Goal: Task Accomplishment & Management: Manage account settings

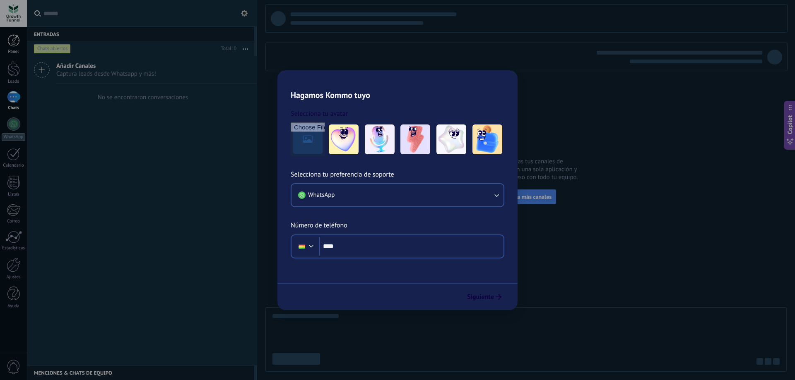
click at [14, 43] on div at bounding box center [13, 40] width 12 height 12
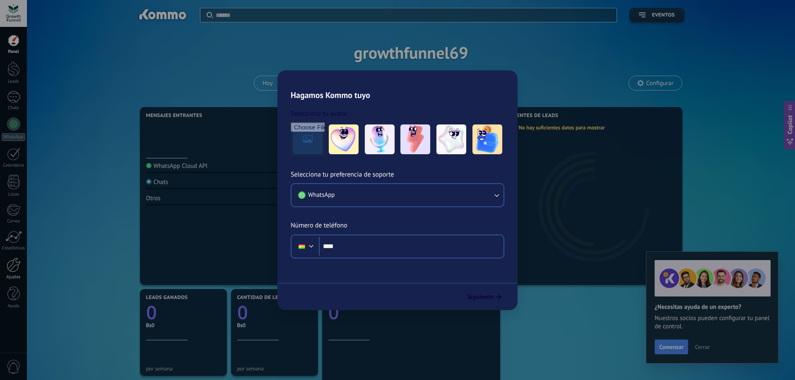
click at [12, 270] on div at bounding box center [14, 265] width 14 height 14
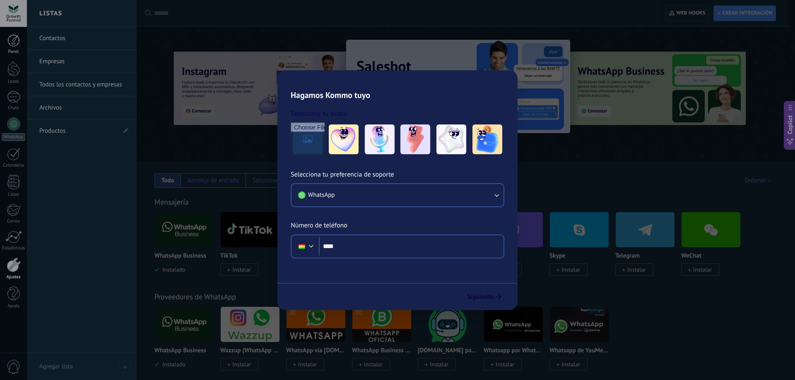
click at [12, 40] on div at bounding box center [13, 40] width 12 height 12
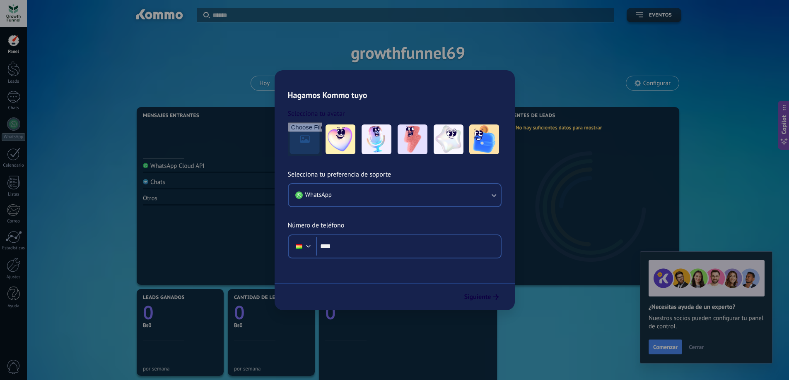
click at [786, 129] on span "Copilot" at bounding box center [784, 125] width 8 height 19
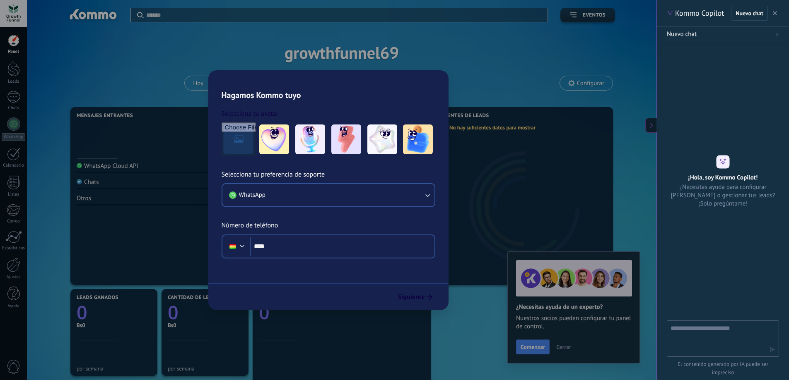
click at [134, 17] on div "Aplicar" at bounding box center [339, 15] width 416 height 14
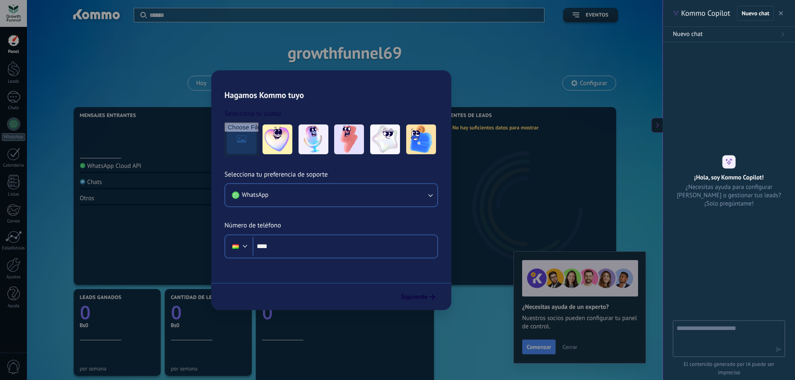
click at [13, 17] on div at bounding box center [13, 13] width 27 height 27
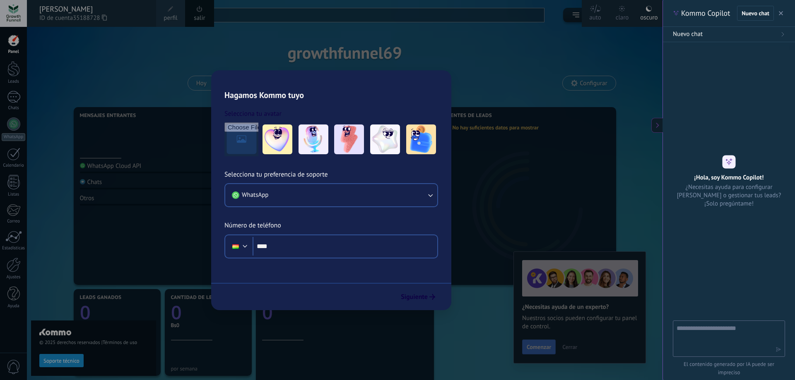
click at [604, 14] on label "auto" at bounding box center [595, 13] width 27 height 27
click at [618, 10] on div "claro" at bounding box center [622, 16] width 13 height 22
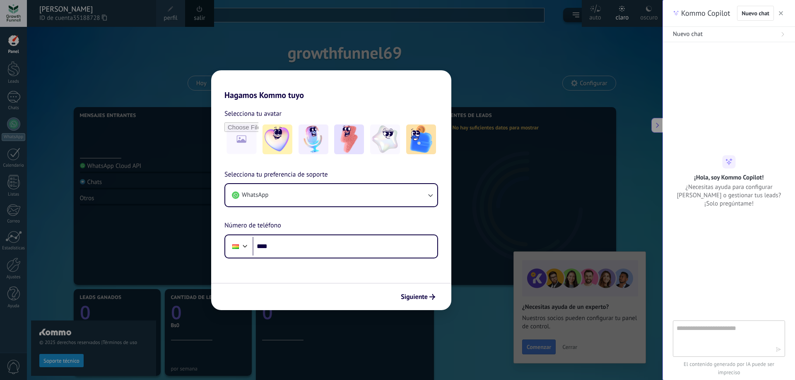
click at [650, 10] on use at bounding box center [649, 9] width 6 height 6
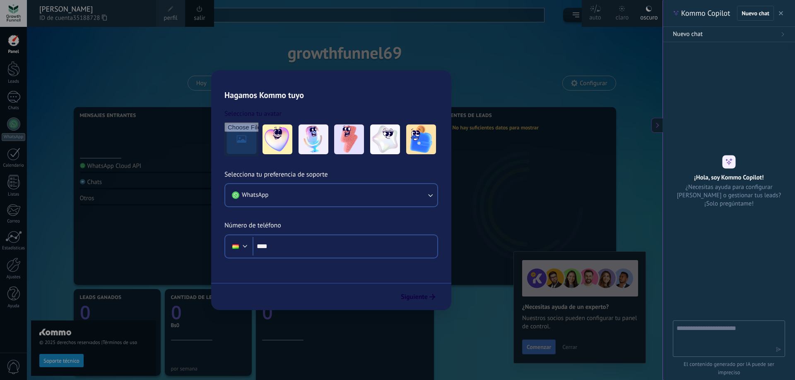
click at [176, 14] on span "perfil" at bounding box center [171, 18] width 14 height 9
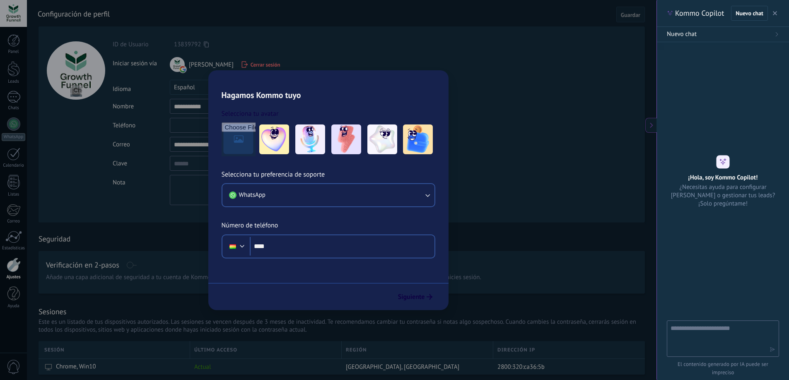
click at [210, 131] on input "text" at bounding box center [227, 125] width 115 height 15
type input "*"
type input "**********"
click at [200, 154] on div "**********" at bounding box center [246, 123] width 267 height 165
click at [628, 19] on button "Guardar" at bounding box center [630, 15] width 29 height 16
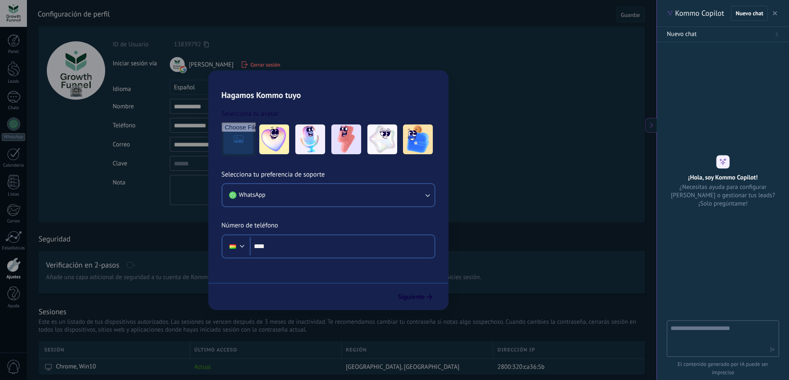
click at [649, 127] on icon at bounding box center [651, 126] width 6 height 6
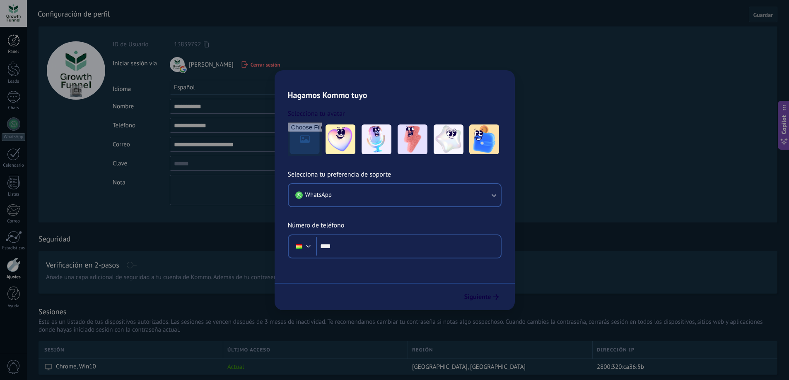
click at [16, 40] on div at bounding box center [13, 40] width 12 height 12
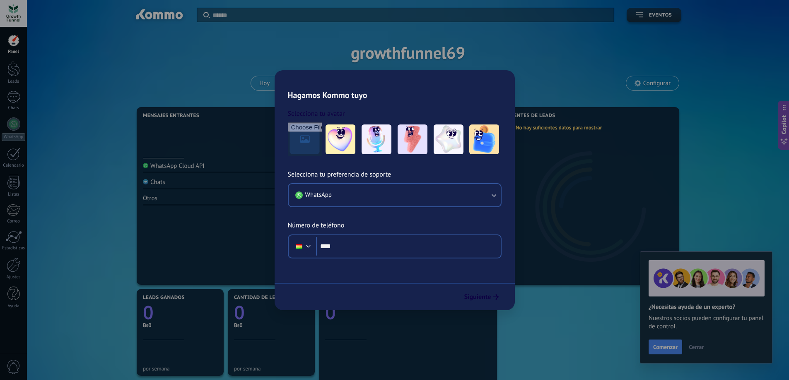
click at [7, 13] on div at bounding box center [13, 13] width 27 height 27
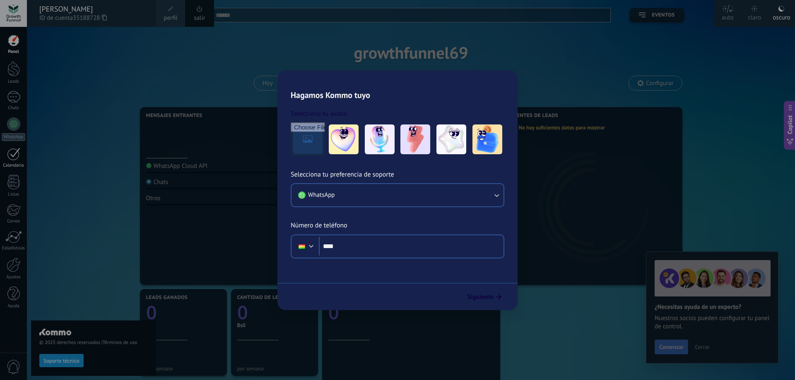
click at [12, 162] on link "Calendario" at bounding box center [13, 158] width 27 height 21
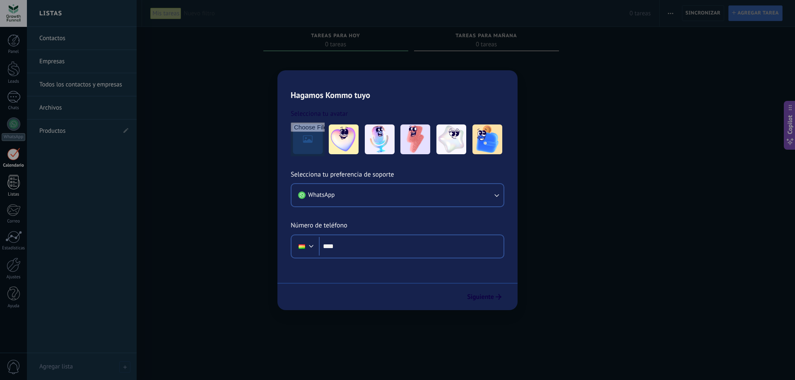
click at [14, 186] on div at bounding box center [13, 182] width 12 height 14
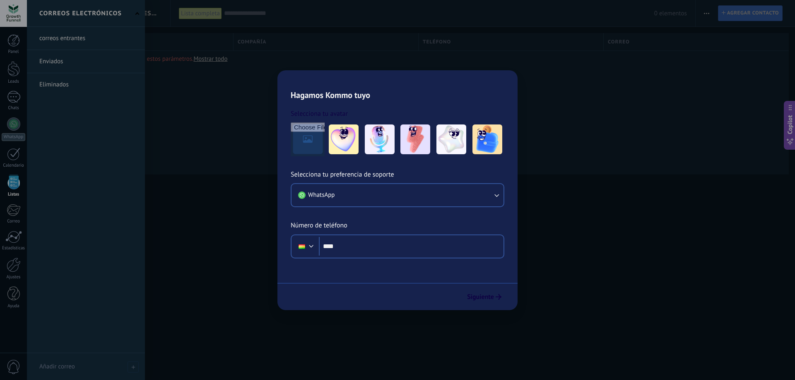
click at [18, 231] on div "Panel Leads Chats WhatsApp Clientes" at bounding box center [13, 175] width 27 height 283
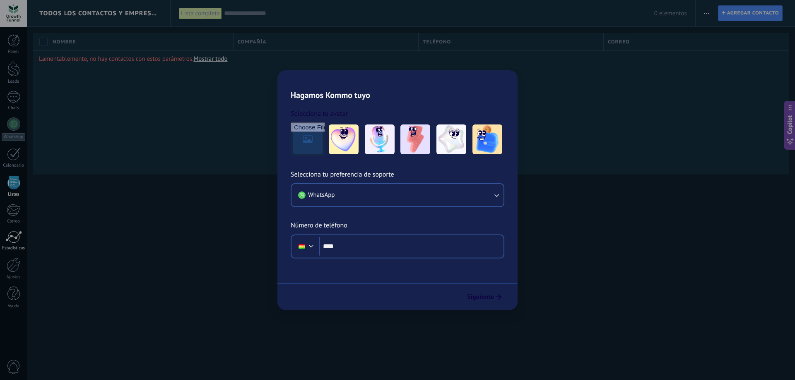
click at [18, 237] on div at bounding box center [13, 237] width 17 height 12
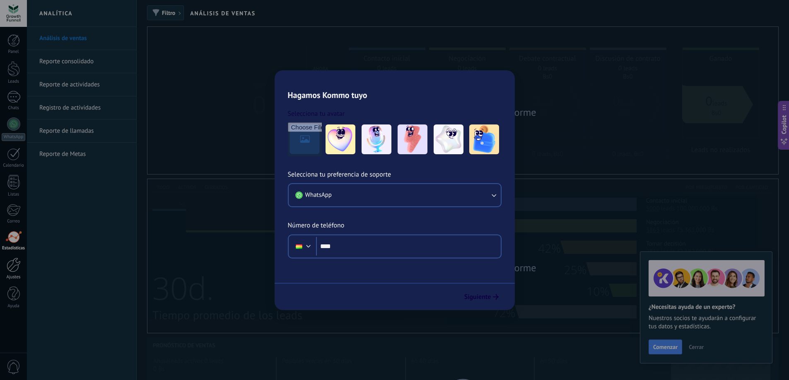
click at [11, 264] on div at bounding box center [14, 265] width 14 height 14
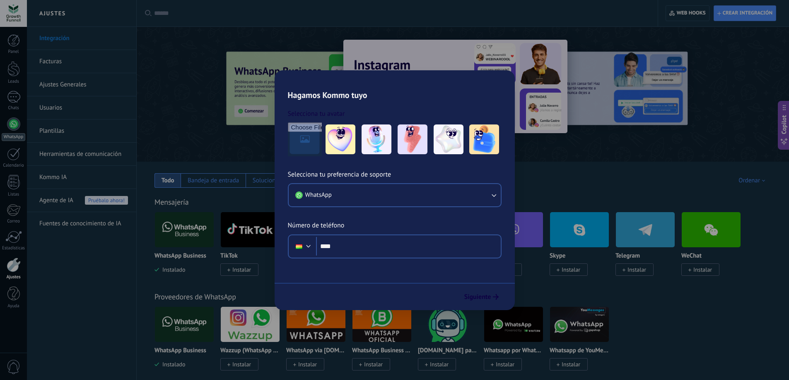
click at [12, 129] on div at bounding box center [13, 124] width 13 height 13
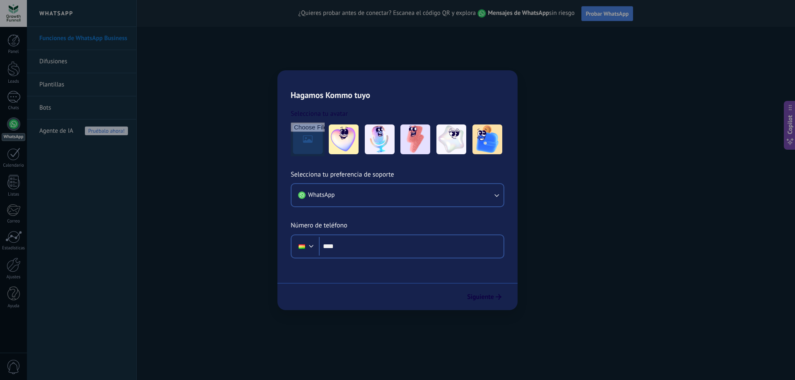
click at [594, 14] on span "Probar WhatsApp" at bounding box center [607, 13] width 43 height 7
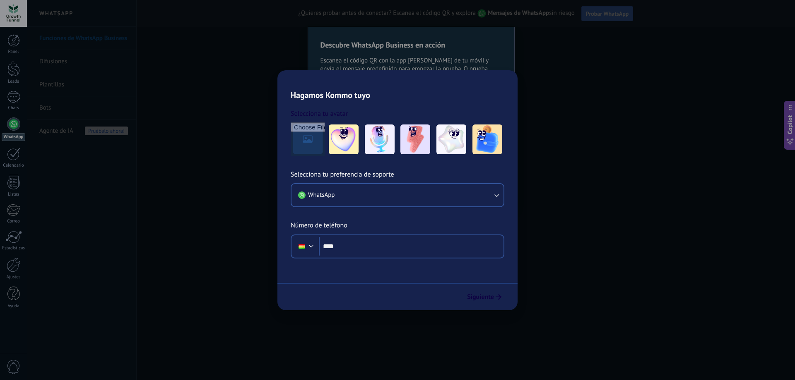
click at [608, 17] on button "Probar WhatsApp" at bounding box center [607, 13] width 52 height 15
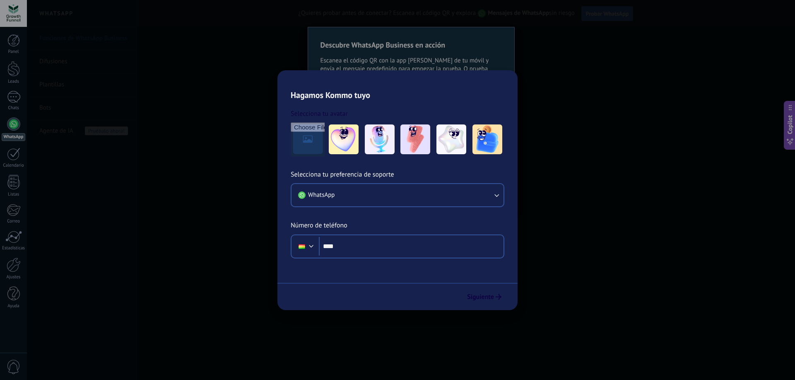
click at [608, 17] on button "Probar WhatsApp" at bounding box center [607, 13] width 52 height 15
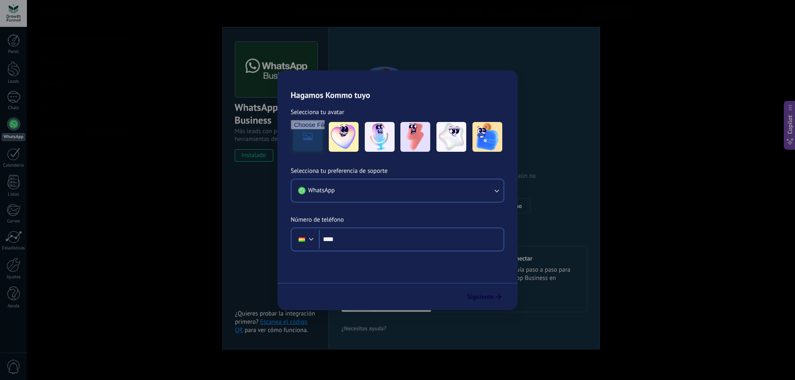
click at [592, 15] on span "Probar WhatsApp" at bounding box center [607, 13] width 43 height 7
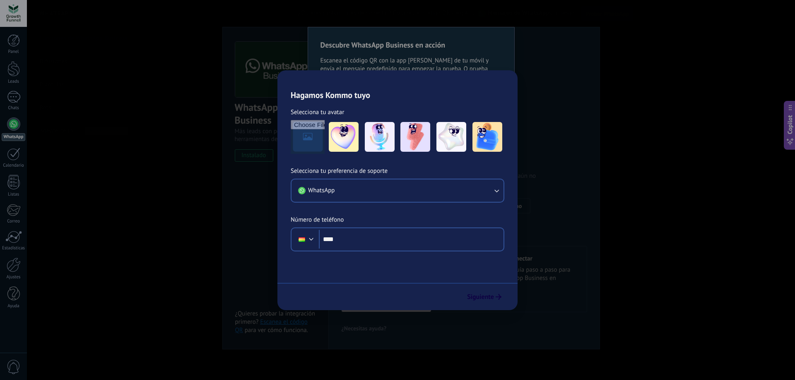
click at [592, 15] on span "Probar WhatsApp" at bounding box center [607, 13] width 43 height 7
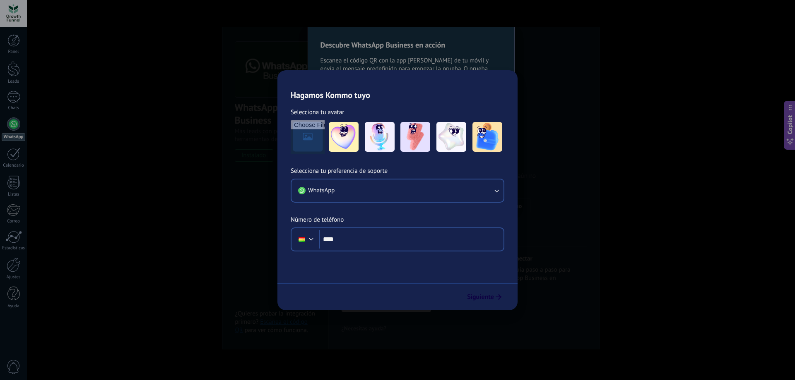
click at [592, 15] on span "Probar WhatsApp" at bounding box center [607, 13] width 43 height 7
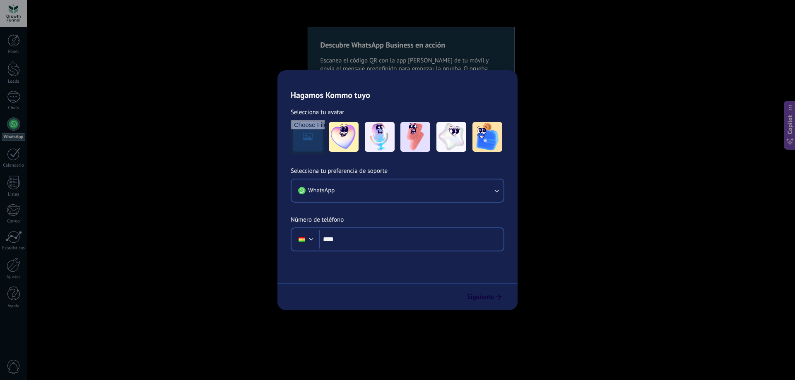
click at [81, 39] on link "Funciones de WhatsApp Business" at bounding box center [83, 38] width 89 height 23
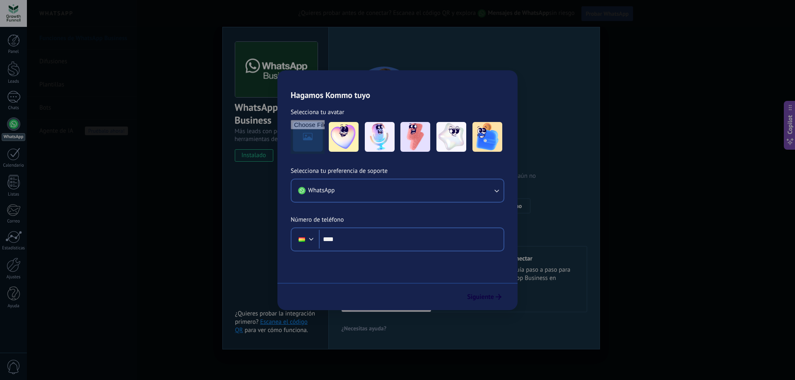
drag, startPoint x: 609, startPoint y: 3, endPoint x: 601, endPoint y: 10, distance: 10.6
click at [609, 3] on div "¿Quieres probar antes de conectar? Escanea el código QR y explora Mensajes de W…" at bounding box center [466, 13] width 658 height 27
click at [598, 12] on span "Probar WhatsApp" at bounding box center [607, 13] width 43 height 7
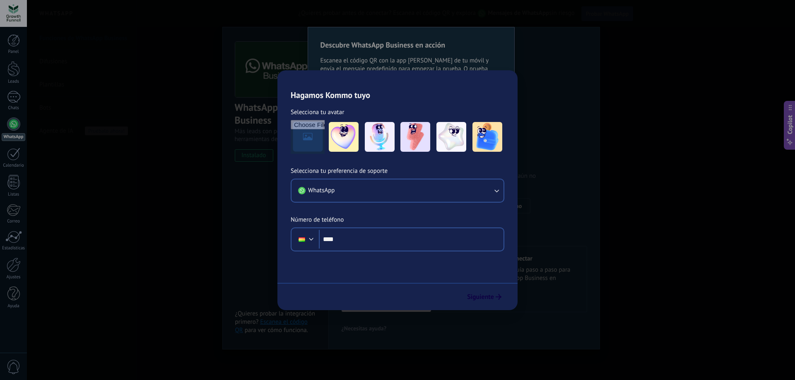
click at [598, 12] on span "Probar WhatsApp" at bounding box center [607, 13] width 43 height 7
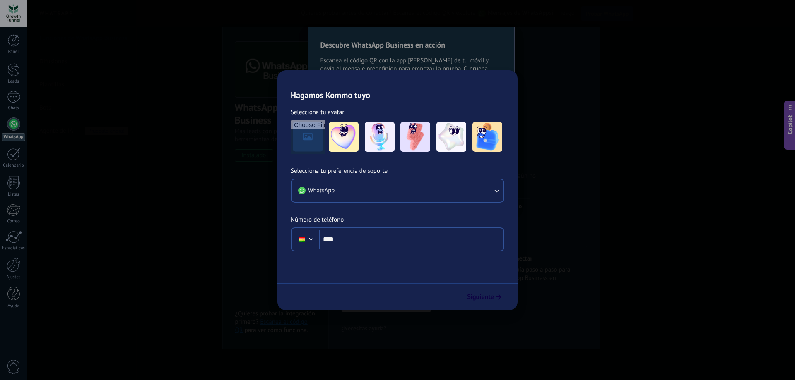
click at [598, 12] on span "Probar WhatsApp" at bounding box center [607, 13] width 43 height 7
click at [492, 12] on strong "Mensajes de WhatsApp" at bounding box center [518, 13] width 61 height 8
click at [600, 15] on span "Probar WhatsApp" at bounding box center [607, 13] width 43 height 7
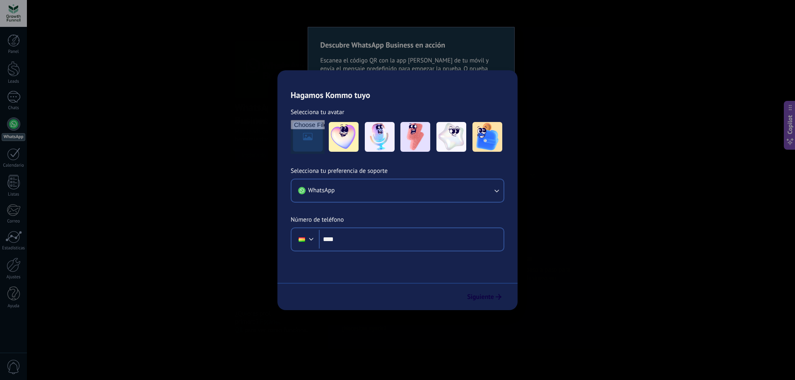
click at [600, 15] on span "Probar WhatsApp" at bounding box center [607, 13] width 43 height 7
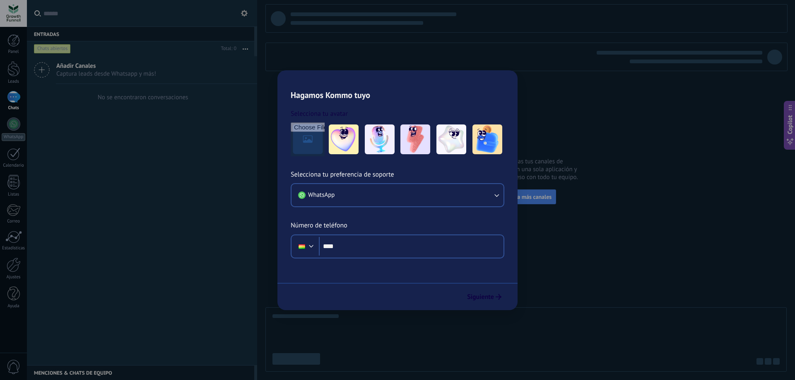
click at [43, 69] on icon at bounding box center [42, 70] width 16 height 16
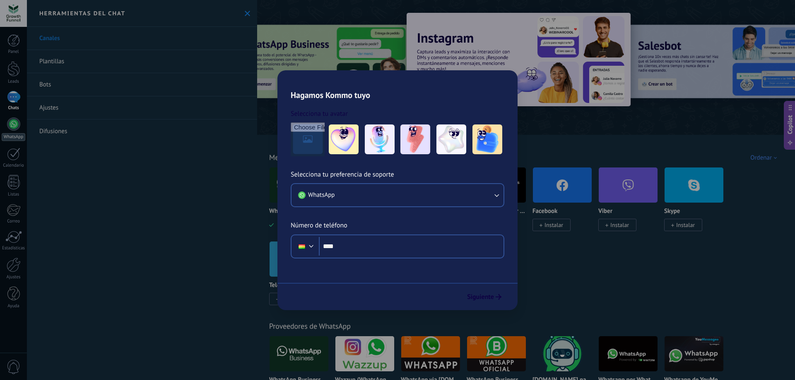
click at [12, 123] on div at bounding box center [13, 124] width 13 height 13
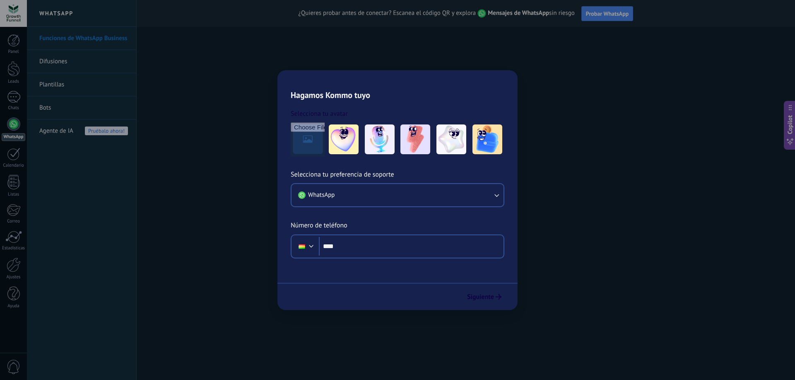
click at [601, 15] on span "Probar WhatsApp" at bounding box center [607, 13] width 43 height 7
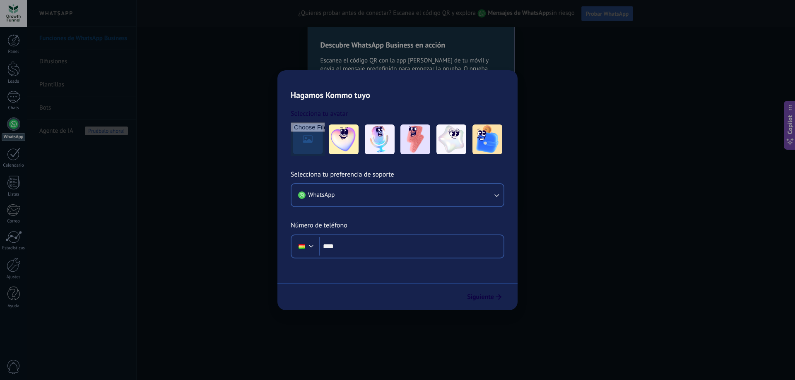
click at [601, 15] on span "Probar WhatsApp" at bounding box center [607, 13] width 43 height 7
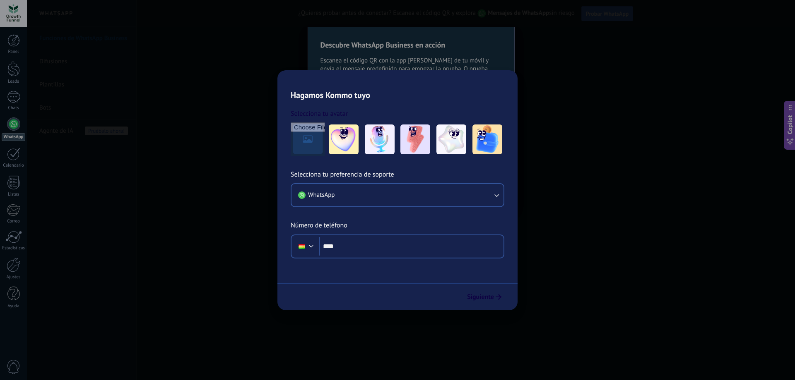
click at [601, 15] on span "Probar WhatsApp" at bounding box center [607, 13] width 43 height 7
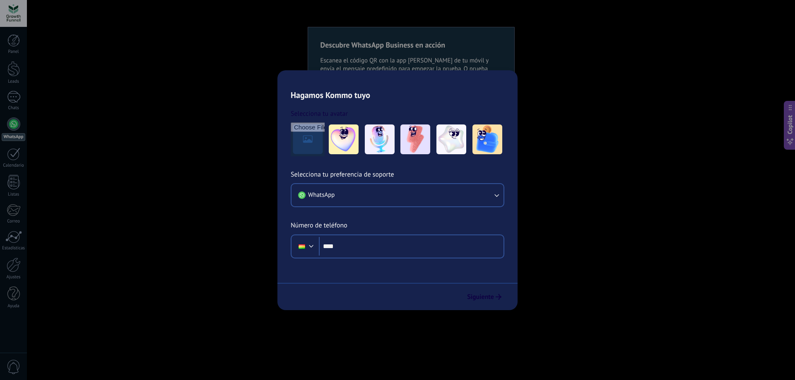
click at [601, 15] on span "Probar WhatsApp" at bounding box center [607, 13] width 43 height 7
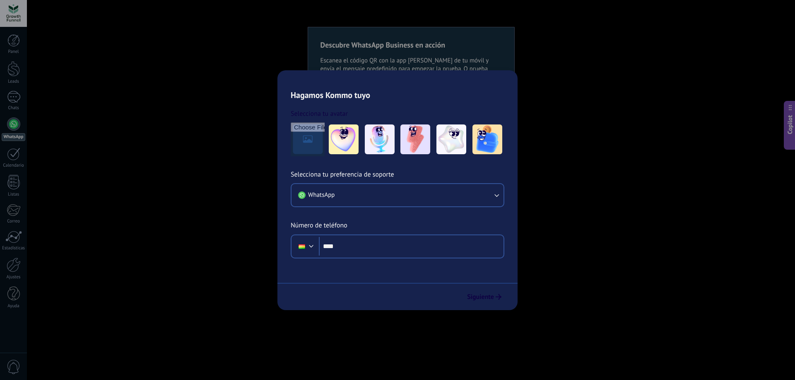
click at [601, 15] on span "Probar WhatsApp" at bounding box center [607, 13] width 43 height 7
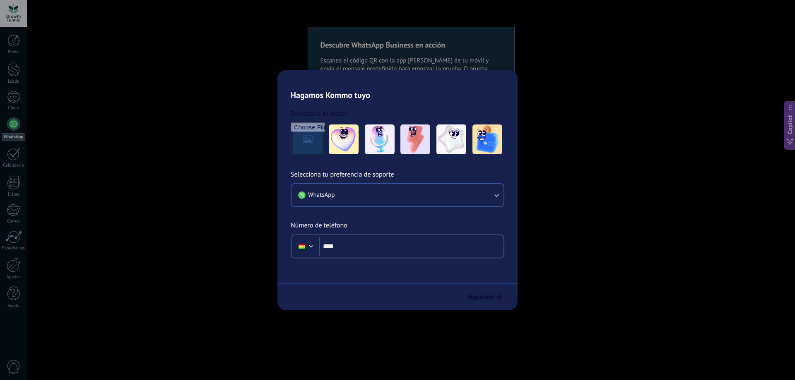
click at [600, 16] on span "Probar WhatsApp" at bounding box center [607, 13] width 43 height 7
click at [599, 16] on span "Probar WhatsApp" at bounding box center [607, 13] width 43 height 7
click at [598, 16] on span "Probar WhatsApp" at bounding box center [607, 13] width 43 height 7
click at [598, 17] on span "Probar WhatsApp" at bounding box center [607, 13] width 43 height 7
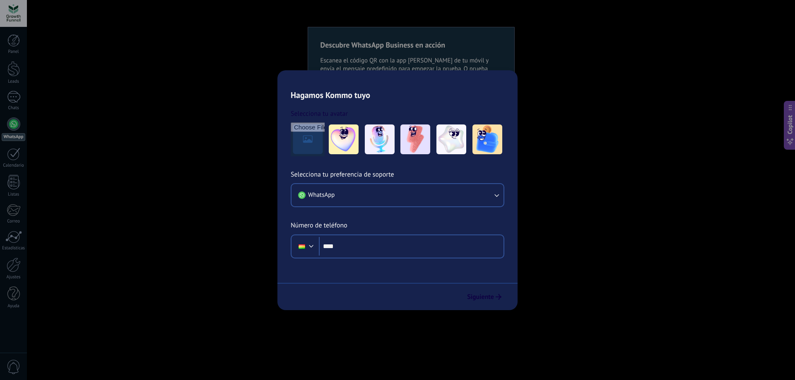
drag, startPoint x: 610, startPoint y: 0, endPoint x: 604, endPoint y: 17, distance: 17.4
click at [609, 2] on div "¿Quieres probar antes de conectar? Escanea el código QR y explora Mensajes de W…" at bounding box center [466, 13] width 658 height 27
click at [604, 17] on span "Probar WhatsApp" at bounding box center [607, 13] width 43 height 7
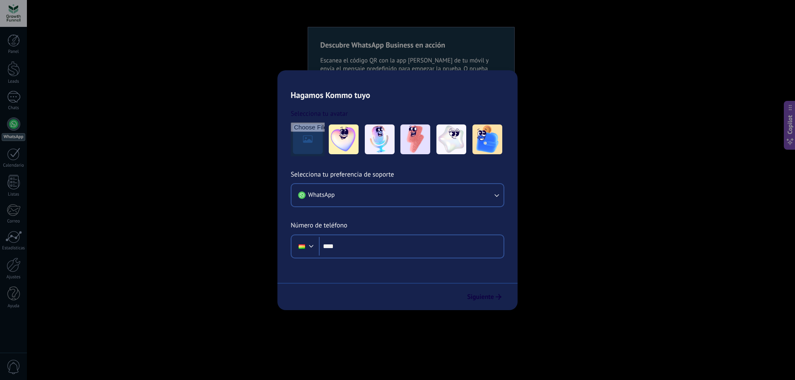
click at [604, 17] on span "Probar WhatsApp" at bounding box center [607, 13] width 43 height 7
click at [605, 17] on span "Probar WhatsApp" at bounding box center [607, 13] width 43 height 7
click at [7, 42] on div at bounding box center [13, 40] width 12 height 12
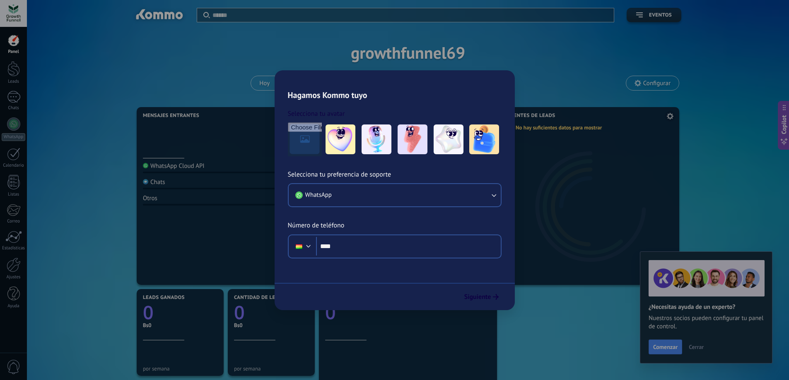
click at [553, 134] on div at bounding box center [590, 203] width 178 height 166
click at [700, 349] on span "Cerrar" at bounding box center [695, 347] width 15 height 6
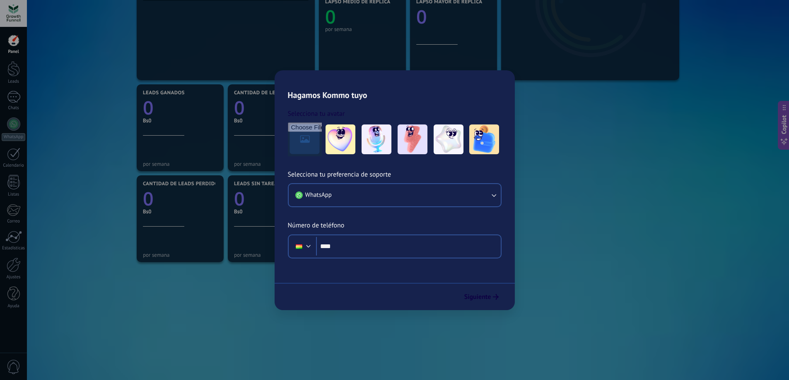
scroll to position [205, 0]
click at [13, 302] on link "Ayuda" at bounding box center [13, 298] width 27 height 22
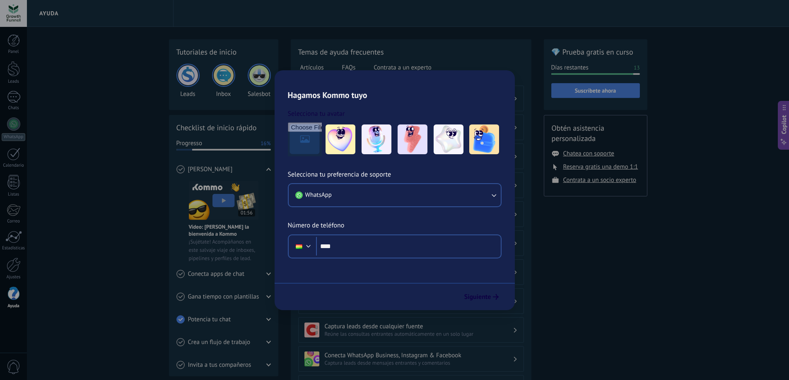
click at [618, 93] on span "Suscríbete ahora" at bounding box center [595, 91] width 79 height 6
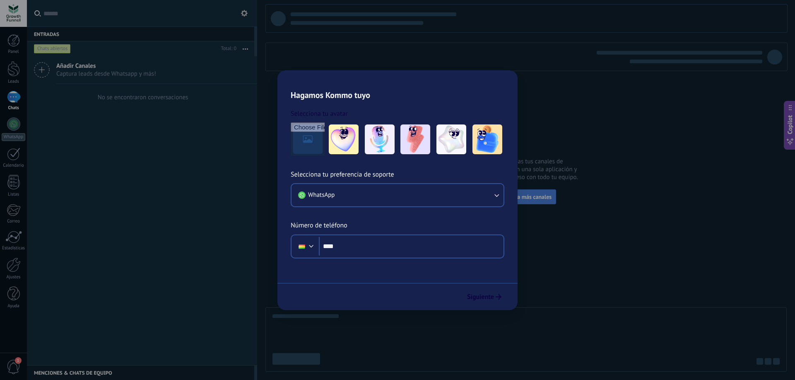
click at [517, 198] on span "Conecta más canales" at bounding box center [526, 196] width 51 height 7
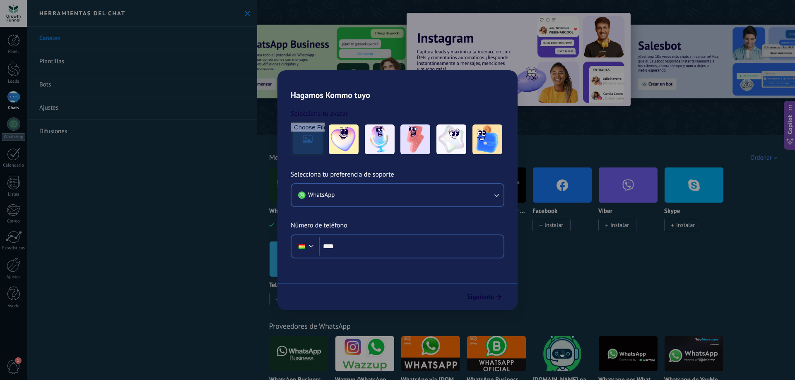
click at [289, 222] on span "Instalado" at bounding box center [287, 224] width 26 height 7
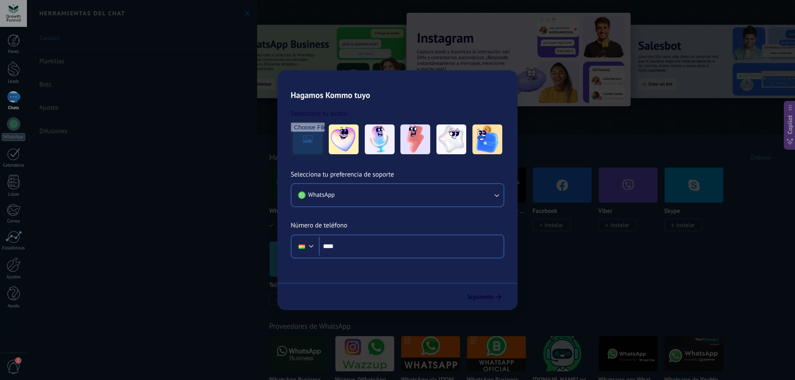
click at [290, 224] on span "Instalado" at bounding box center [287, 224] width 26 height 7
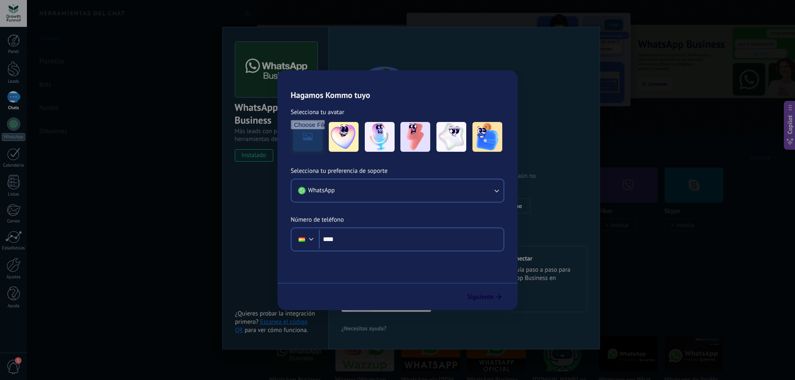
click at [688, 70] on div at bounding box center [731, 67] width 186 height 75
click at [532, 63] on img at bounding box center [519, 60] width 224 height 94
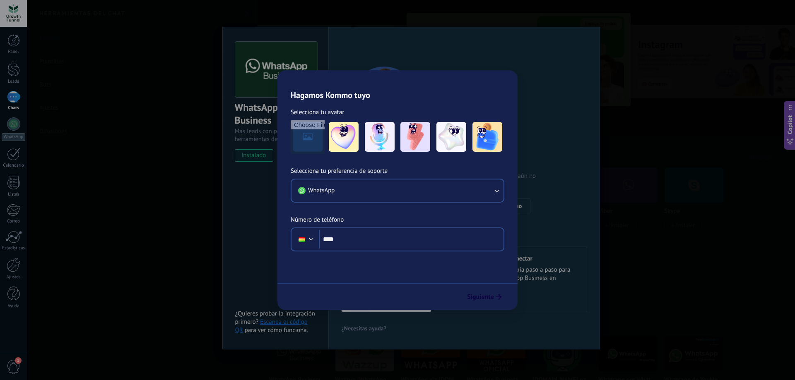
click at [277, 195] on img at bounding box center [299, 185] width 59 height 40
drag, startPoint x: 287, startPoint y: 191, endPoint x: 325, endPoint y: 205, distance: 40.4
click at [288, 191] on img at bounding box center [299, 185] width 59 height 40
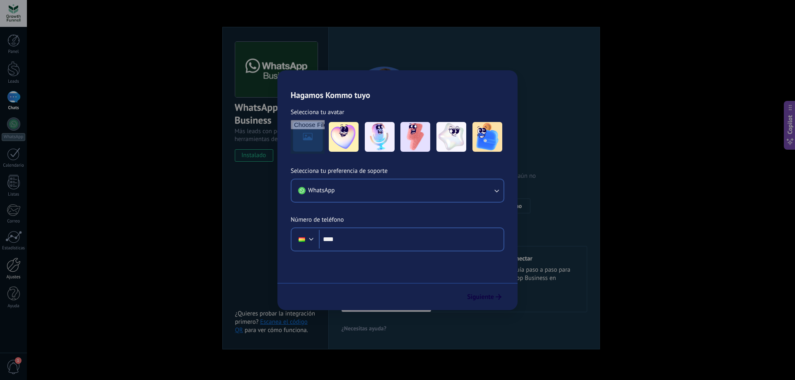
click at [16, 264] on div at bounding box center [14, 265] width 14 height 14
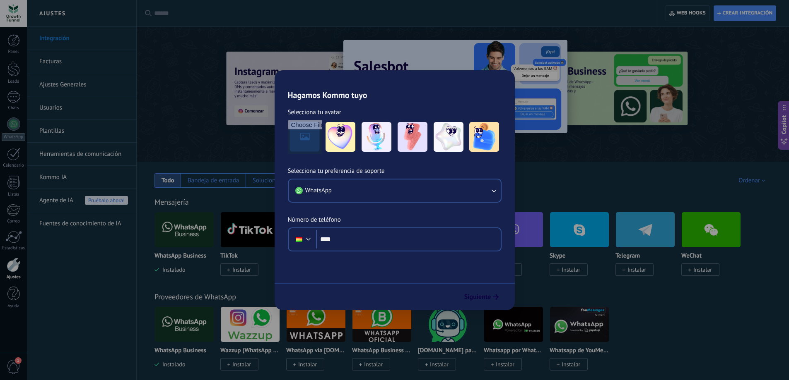
click at [18, 262] on div at bounding box center [14, 265] width 14 height 14
click at [14, 264] on div at bounding box center [14, 265] width 14 height 14
click at [225, 179] on div "Bandeja de entrada" at bounding box center [213, 181] width 51 height 8
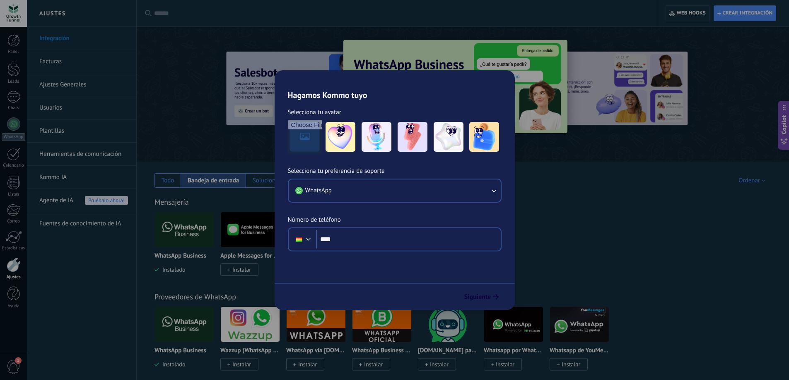
click at [20, 354] on div "1" at bounding box center [13, 366] width 27 height 27
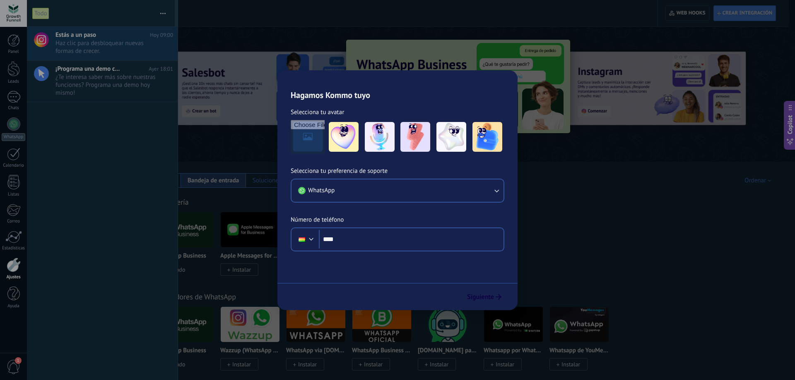
click at [13, 363] on span "1" at bounding box center [14, 367] width 14 height 14
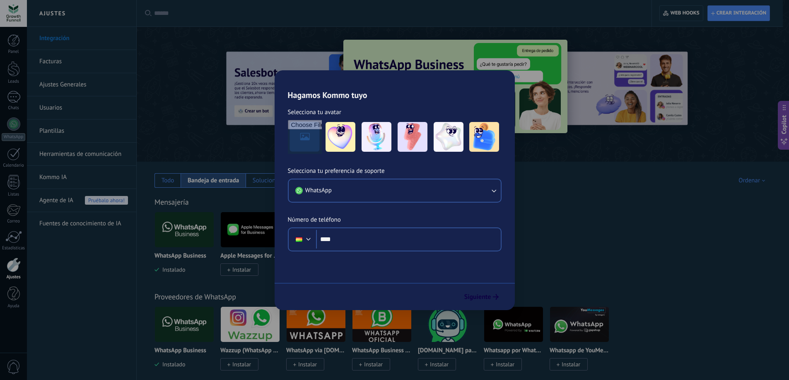
click at [13, 362] on span "0" at bounding box center [14, 367] width 14 height 14
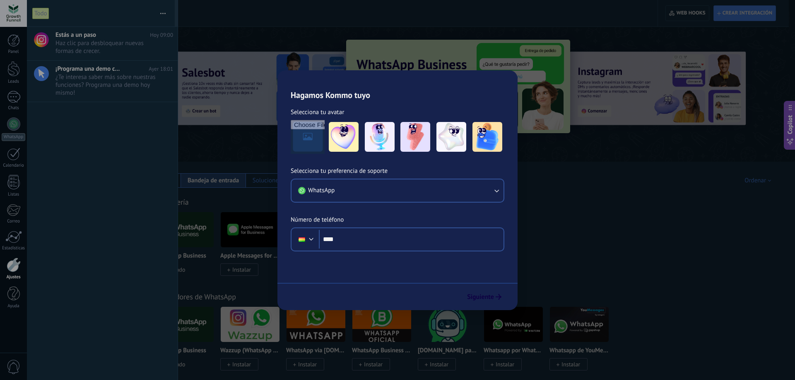
click at [14, 361] on span "0" at bounding box center [14, 367] width 14 height 14
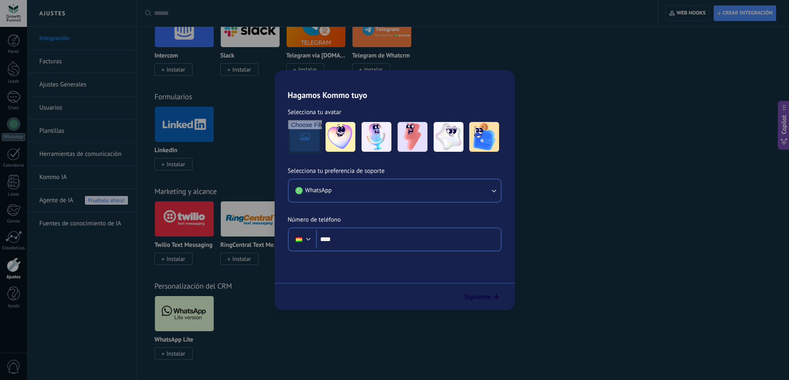
scroll to position [59, 0]
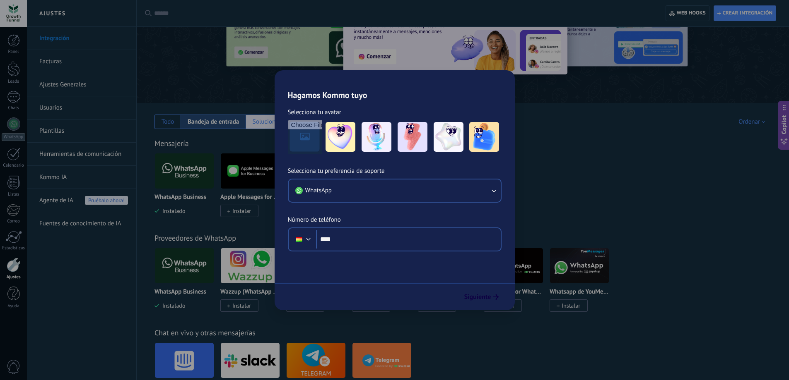
click at [272, 120] on div "Soluciones de IA" at bounding box center [275, 122] width 44 height 8
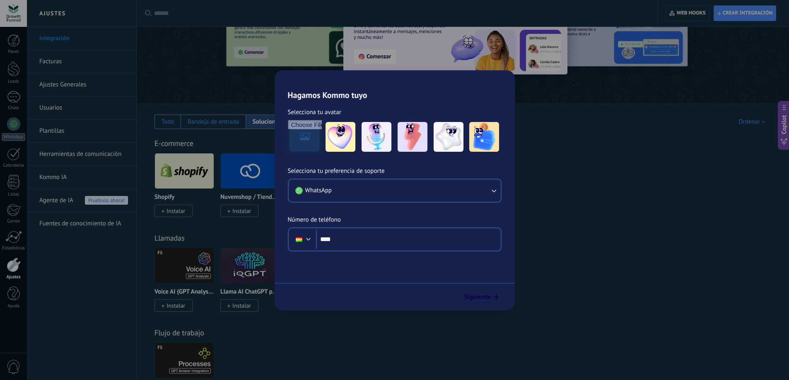
click at [335, 126] on div "Automatizaciones" at bounding box center [333, 122] width 60 height 14
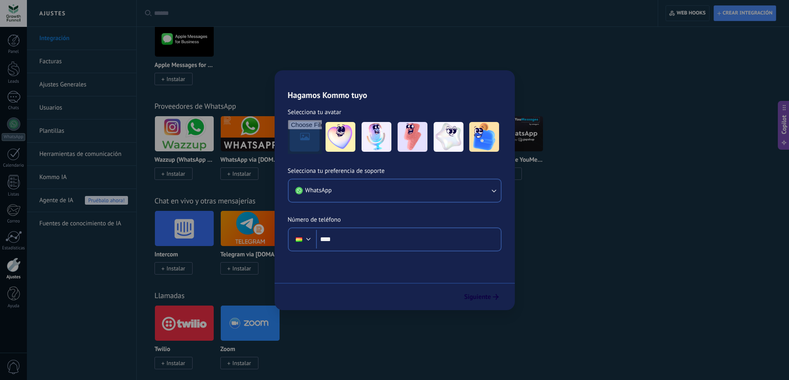
scroll to position [0, 0]
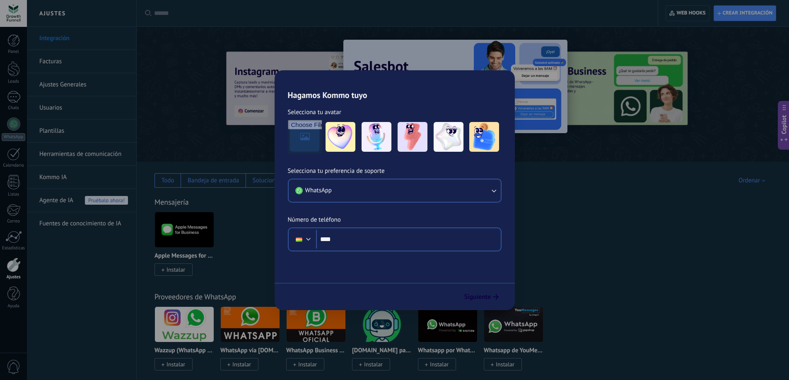
click at [395, 182] on div "Fuentes de leads" at bounding box center [393, 181] width 45 height 8
click at [168, 183] on div "Todo" at bounding box center [167, 181] width 13 height 8
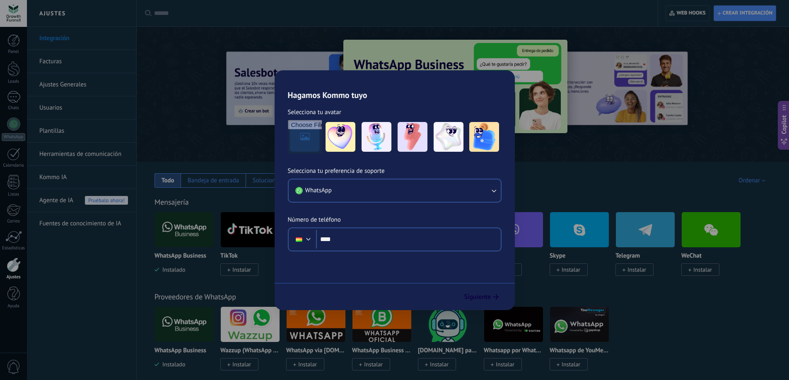
click at [156, 10] on input "text" at bounding box center [400, 13] width 492 height 9
click at [224, 14] on input "**********" at bounding box center [400, 13] width 492 height 9
click at [224, 15] on input "**********" at bounding box center [400, 13] width 492 height 9
drag, startPoint x: 217, startPoint y: 16, endPoint x: 135, endPoint y: 2, distance: 82.6
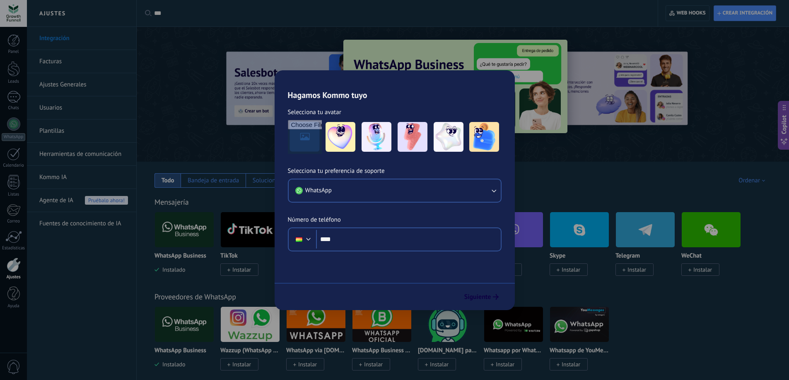
type input "***"
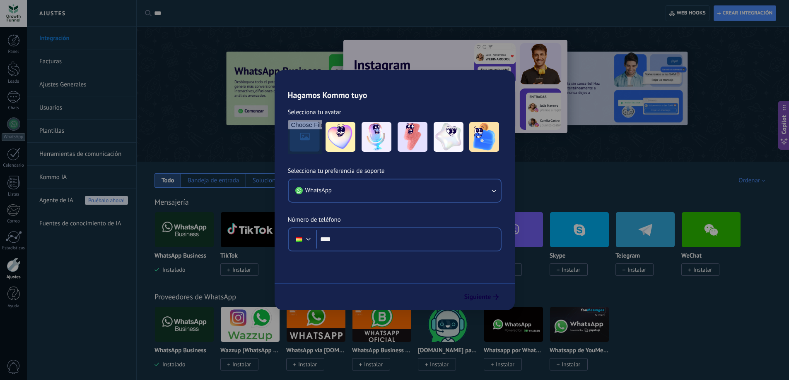
drag, startPoint x: 140, startPoint y: 17, endPoint x: 144, endPoint y: 15, distance: 4.3
click at [140, 17] on div "Aplicar *** Aplicar Restablecer" at bounding box center [397, 13] width 522 height 26
click at [149, 13] on icon at bounding box center [148, 13] width 7 height 6
drag, startPoint x: 152, startPoint y: 10, endPoint x: 130, endPoint y: 10, distance: 22.4
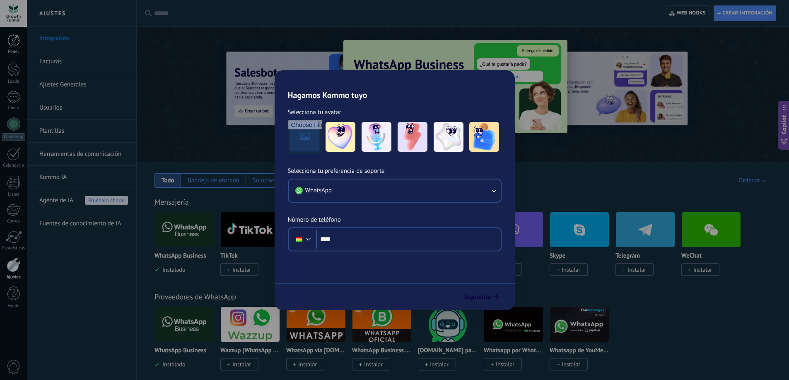
click at [12, 45] on div at bounding box center [13, 40] width 12 height 12
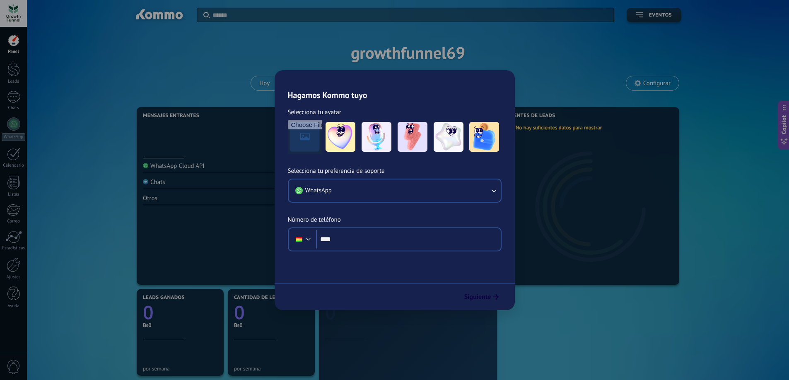
click at [220, 10] on div at bounding box center [410, 15] width 396 height 14
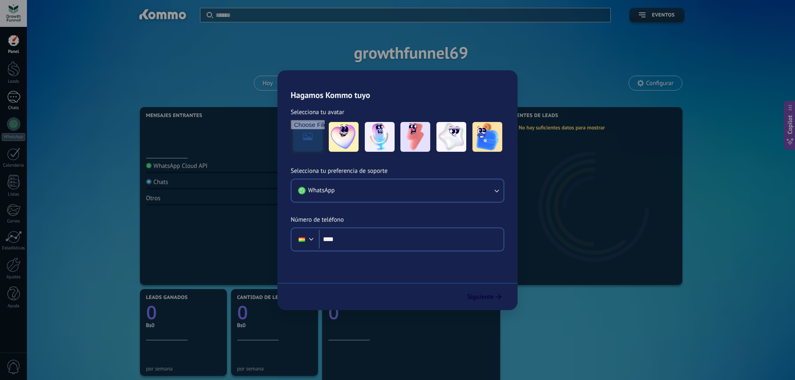
click at [14, 94] on div at bounding box center [13, 97] width 13 height 12
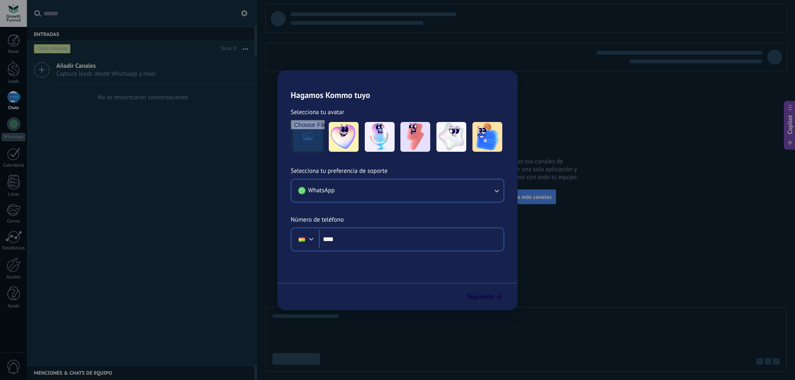
click at [71, 73] on span "Captura leads desde Whatsapp y más!" at bounding box center [106, 74] width 100 height 8
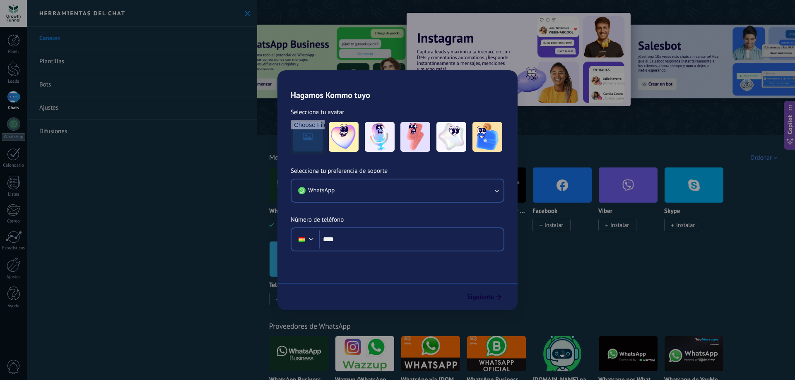
click at [62, 55] on link "Plantillas" at bounding box center [142, 61] width 230 height 23
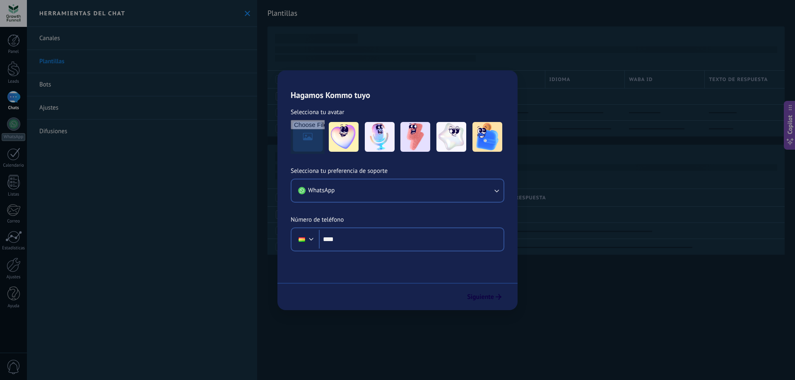
click at [58, 83] on link "Bots" at bounding box center [142, 84] width 230 height 23
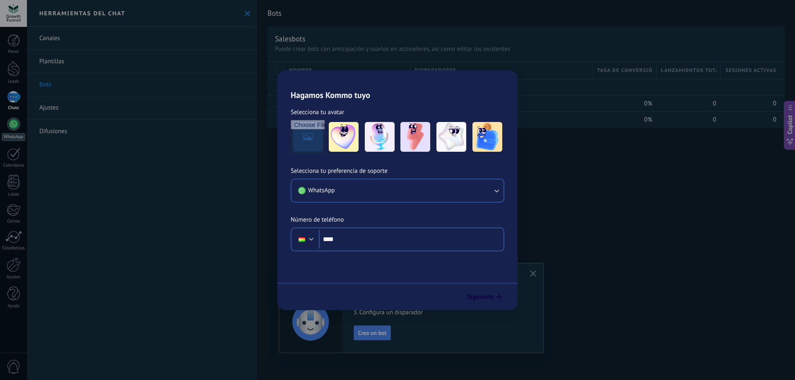
click at [19, 137] on div "WhatsApp" at bounding box center [14, 137] width 24 height 8
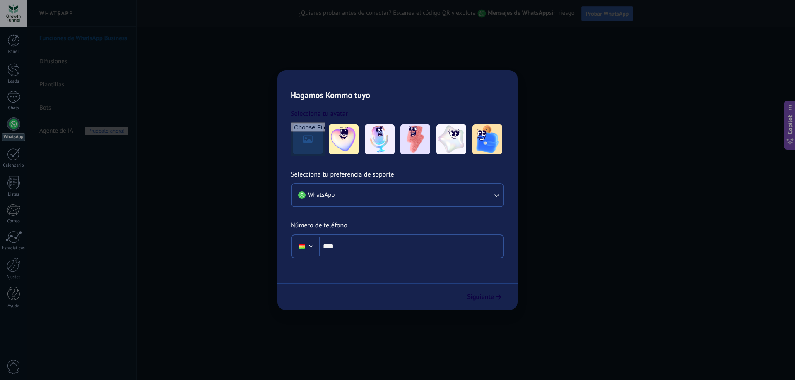
click at [421, 15] on span "¿Quieres probar antes de conectar? Escanea el código QR y explora Mensajes de W…" at bounding box center [436, 13] width 276 height 9
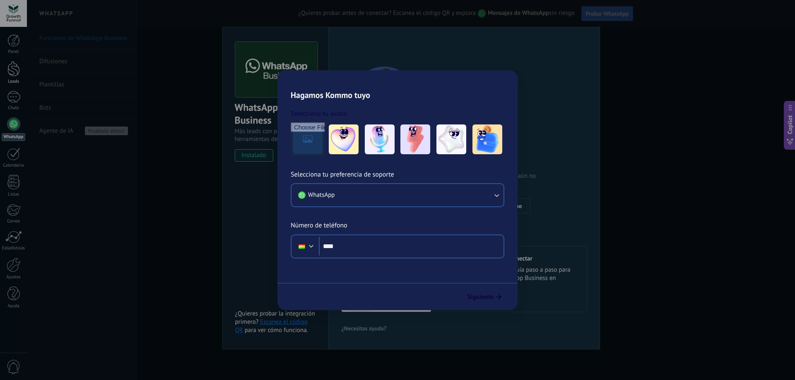
click at [12, 67] on div at bounding box center [13, 68] width 12 height 15
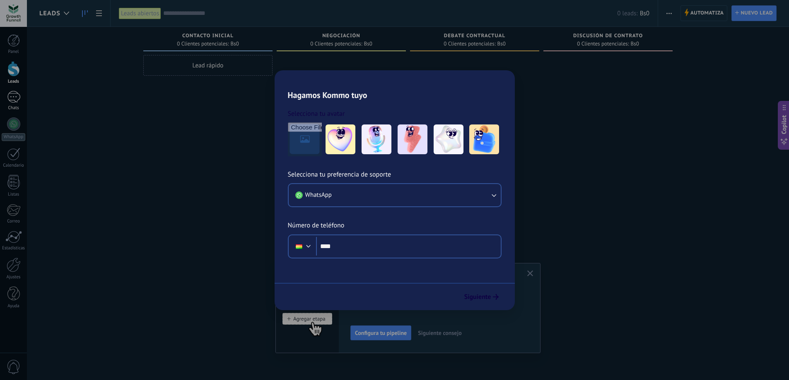
click at [12, 99] on div at bounding box center [13, 97] width 13 height 12
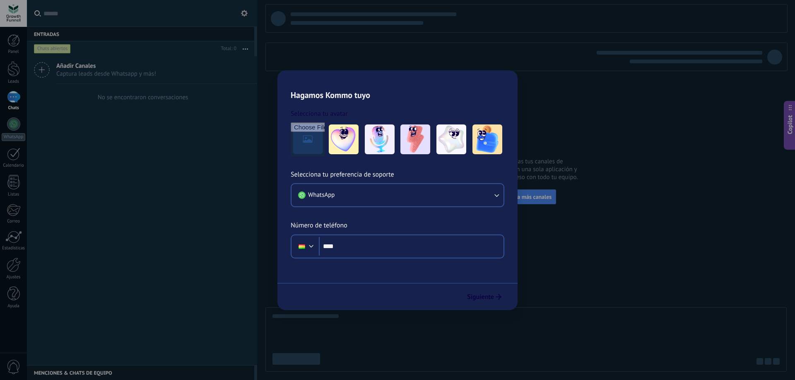
click at [8, 10] on div at bounding box center [13, 13] width 27 height 27
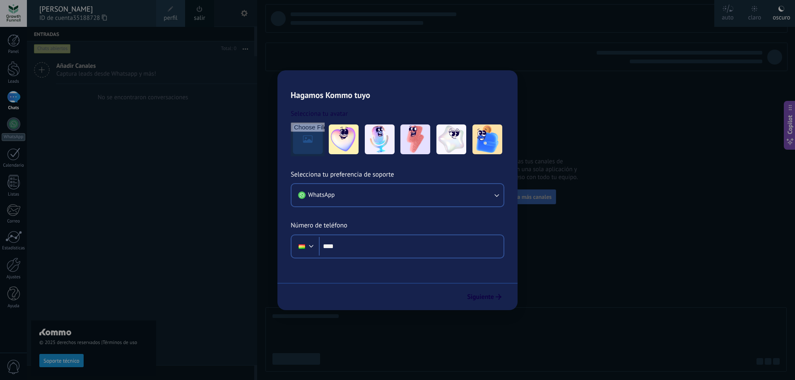
click at [76, 5] on div "[PERSON_NAME]" at bounding box center [93, 9] width 108 height 9
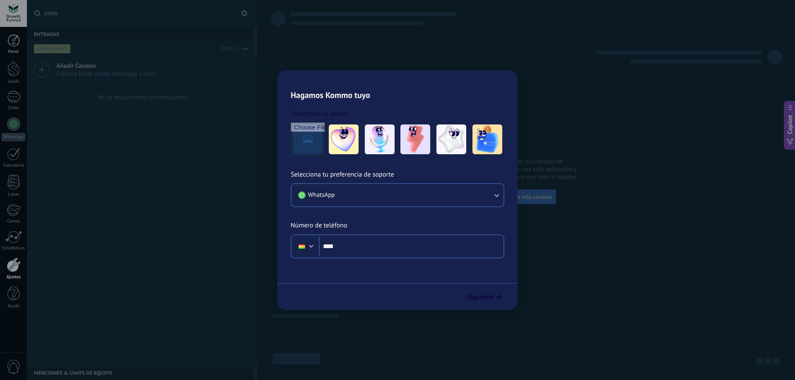
click at [12, 43] on div at bounding box center [13, 40] width 12 height 12
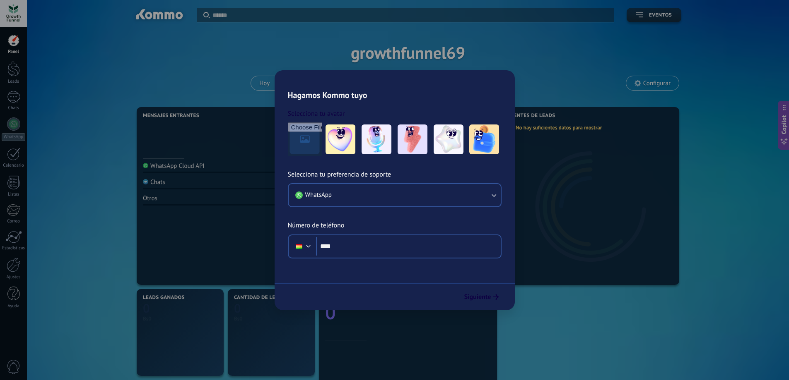
click at [247, 17] on input "text" at bounding box center [410, 15] width 396 height 9
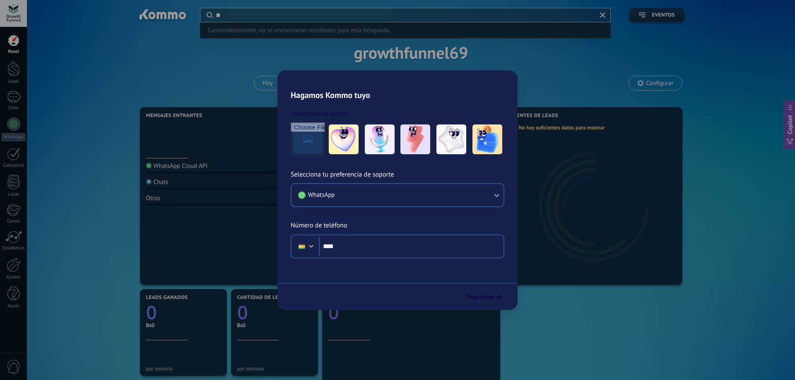
type input "*"
type input "*******"
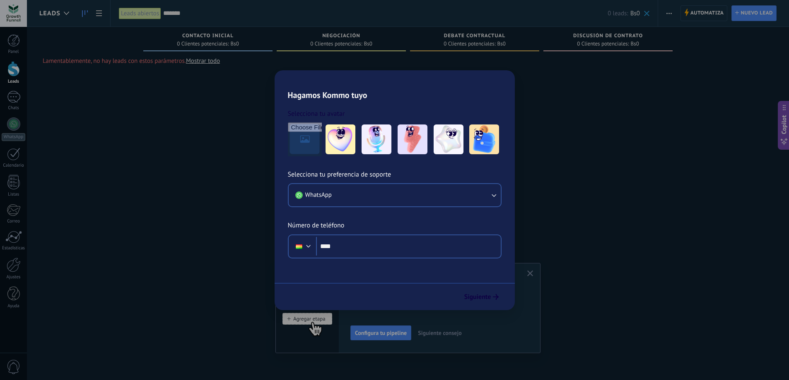
drag, startPoint x: 415, startPoint y: 296, endPoint x: 401, endPoint y: 277, distance: 23.6
click at [401, 277] on div "Adapta tu flujo de trabajo Puedes crear varios pipelines adaptados a tus proces…" at bounding box center [433, 288] width 166 height 24
click at [473, 320] on div "Adapta tu flujo de trabajo Puedes crear varios pipelines adaptados a tus proces…" at bounding box center [438, 308] width 177 height 65
